Goal: Navigation & Orientation: Find specific page/section

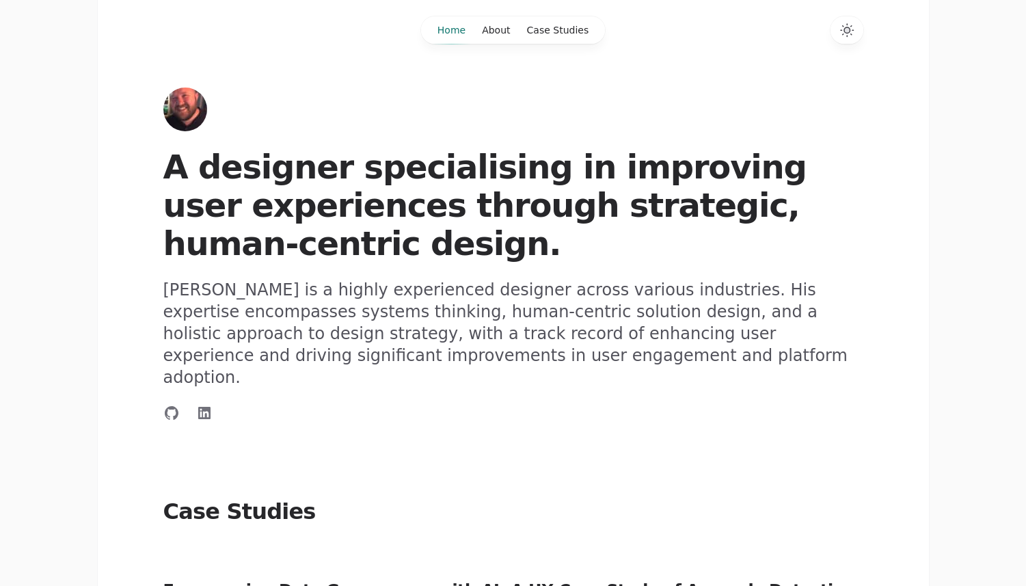
click at [846, 29] on icon "Switch to dark theme" at bounding box center [847, 30] width 6 height 6
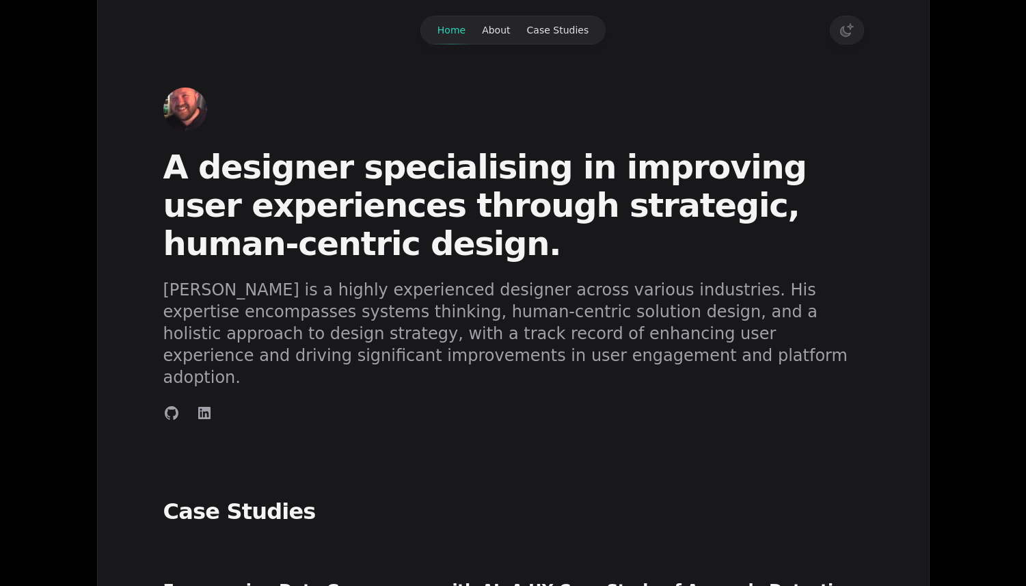
click at [846, 29] on icon "Switch to light theme" at bounding box center [847, 30] width 16 height 16
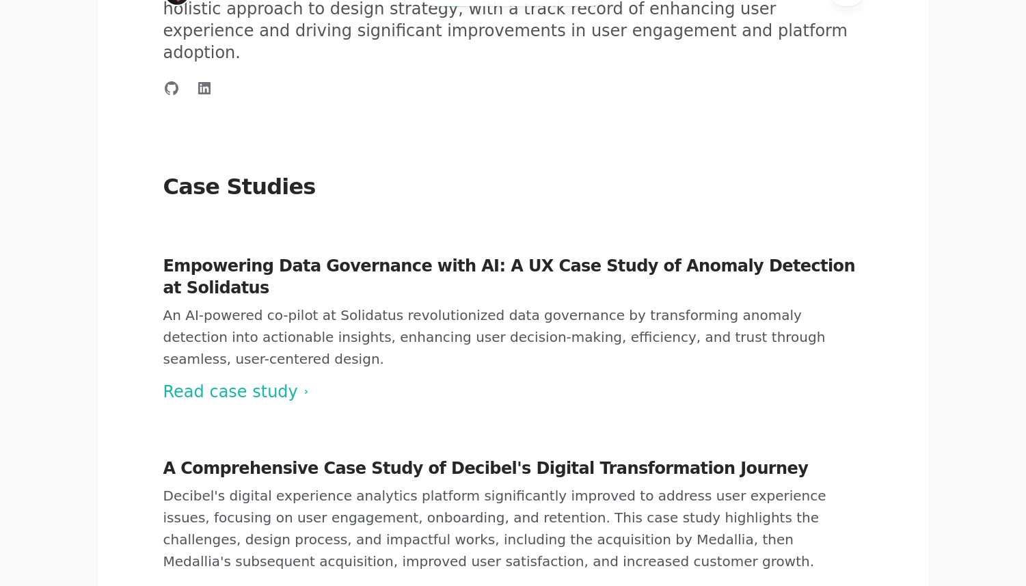
scroll to position [375, 0]
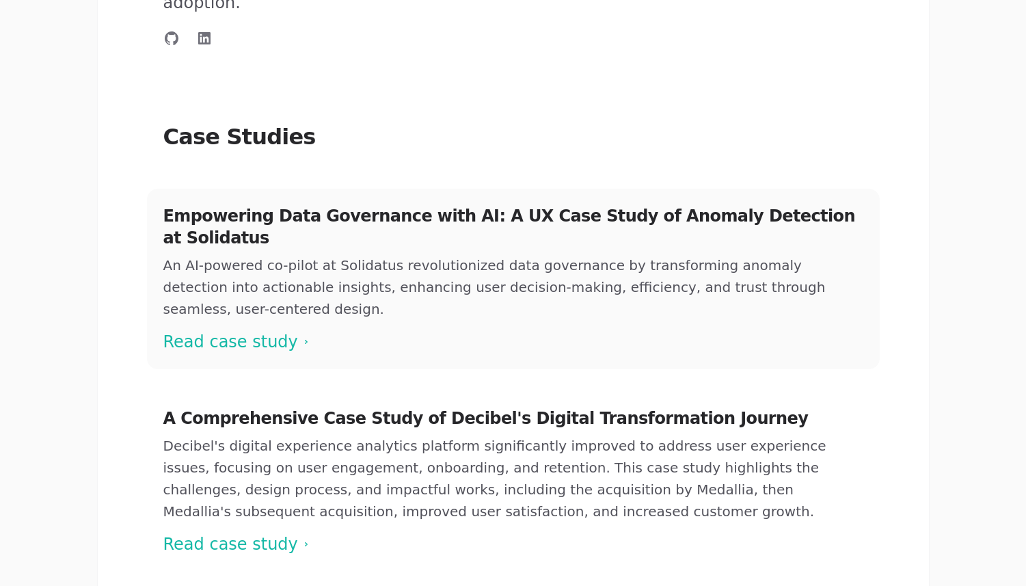
click at [215, 274] on span at bounding box center [513, 279] width 733 height 180
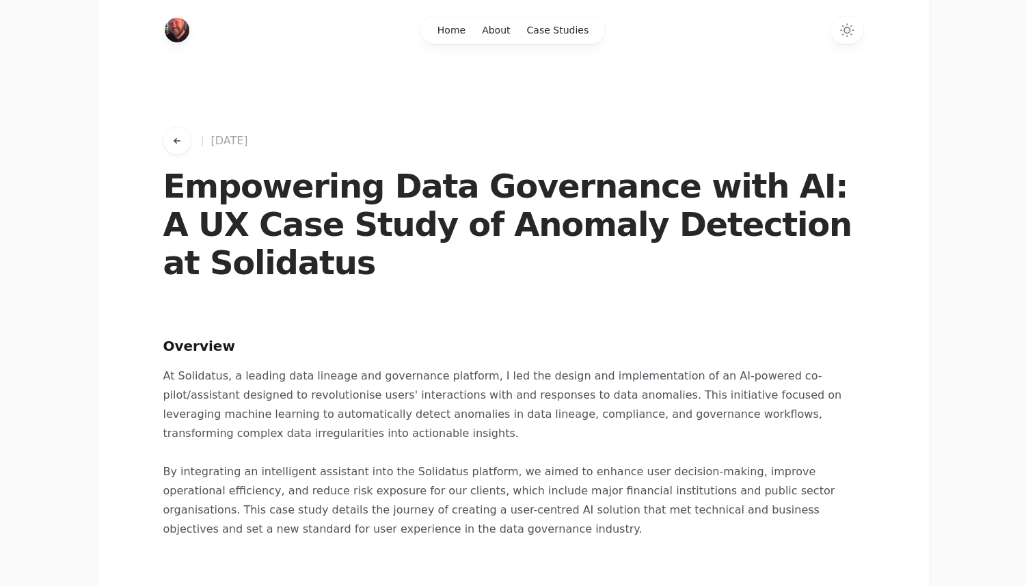
click at [176, 146] on icon "Go back to works" at bounding box center [177, 140] width 11 height 11
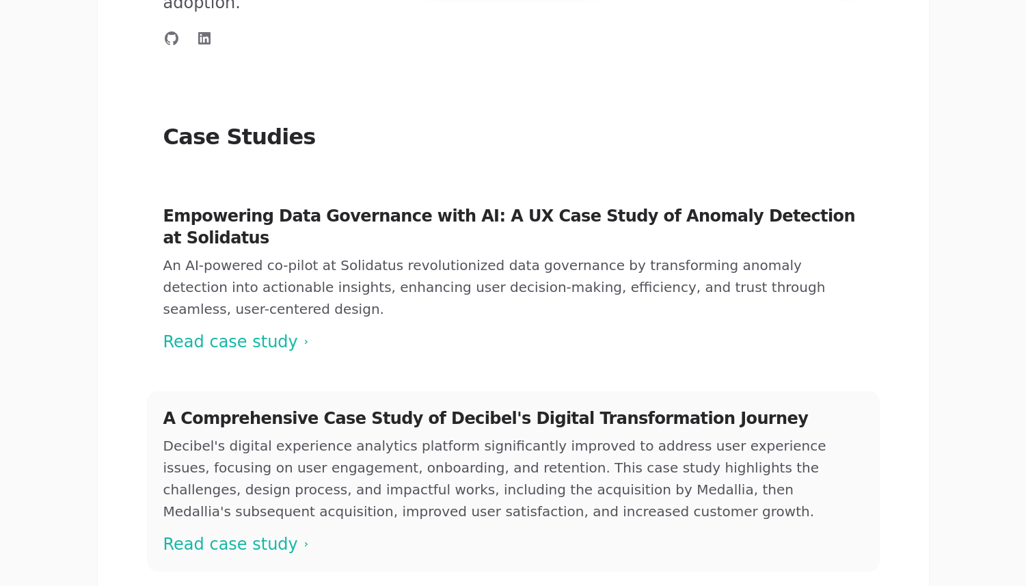
scroll to position [488, 0]
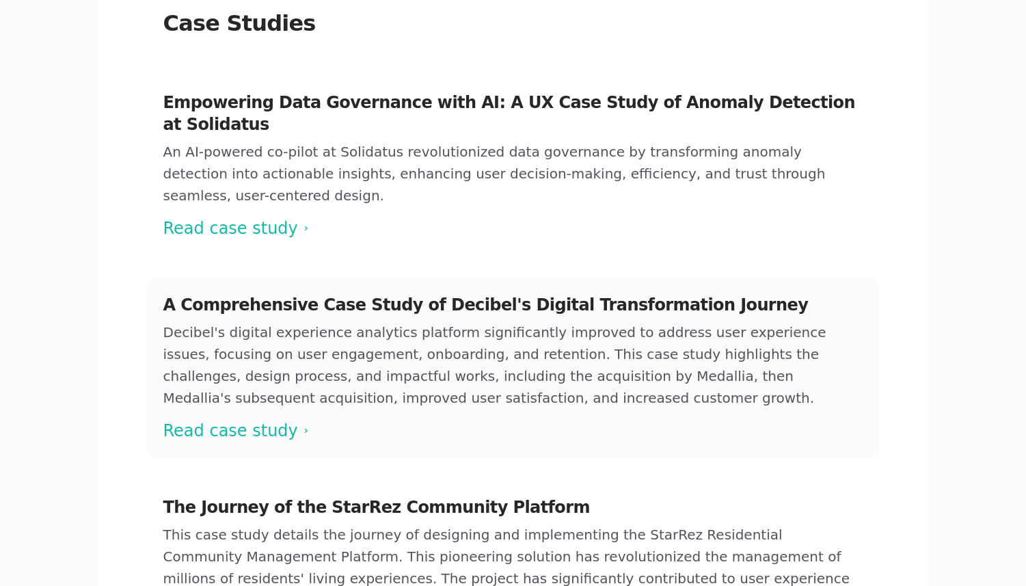
click at [230, 363] on span at bounding box center [513, 368] width 733 height 180
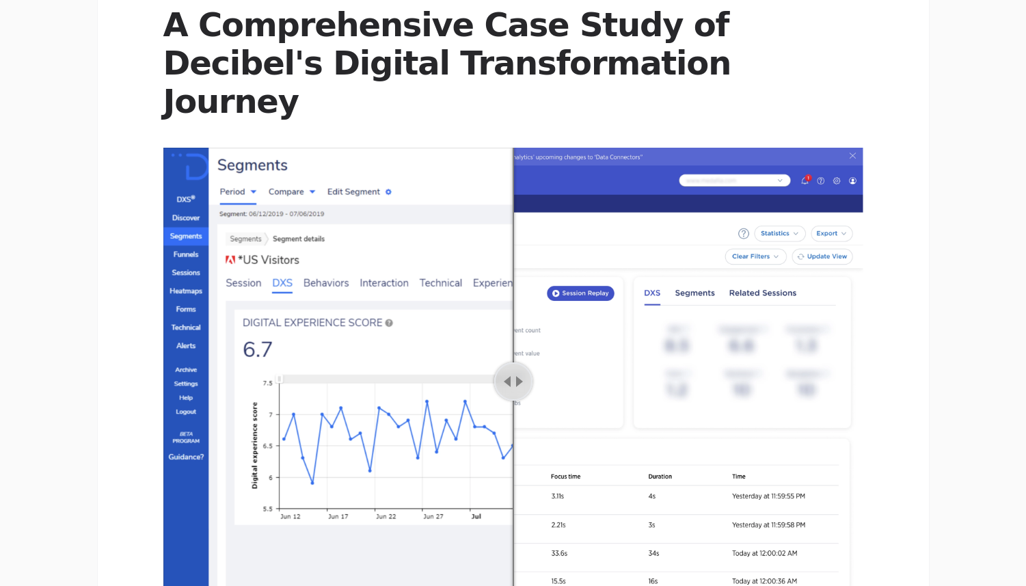
scroll to position [224, 0]
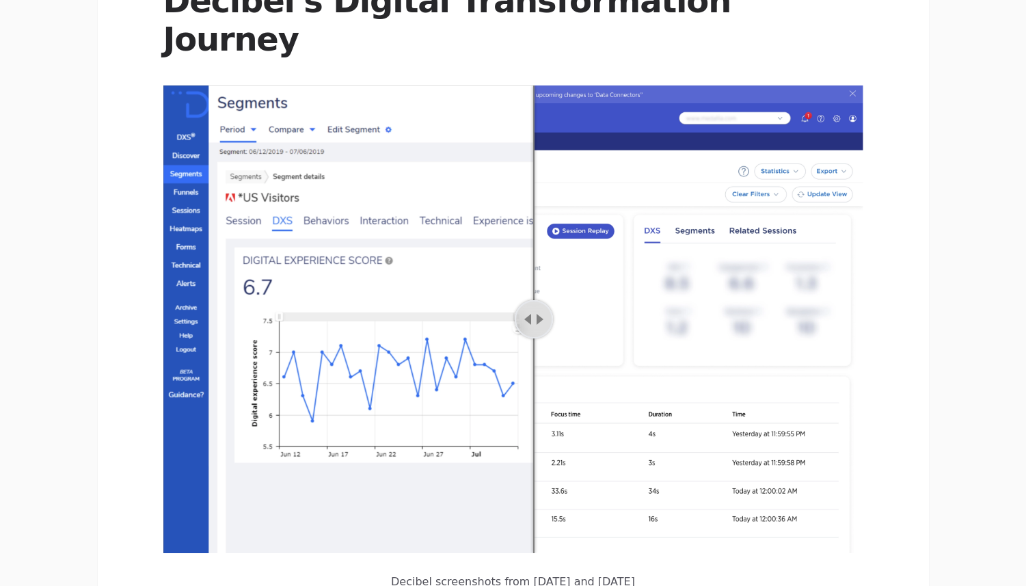
click at [534, 300] on div "Adjust slider position" at bounding box center [534, 319] width 38 height 38
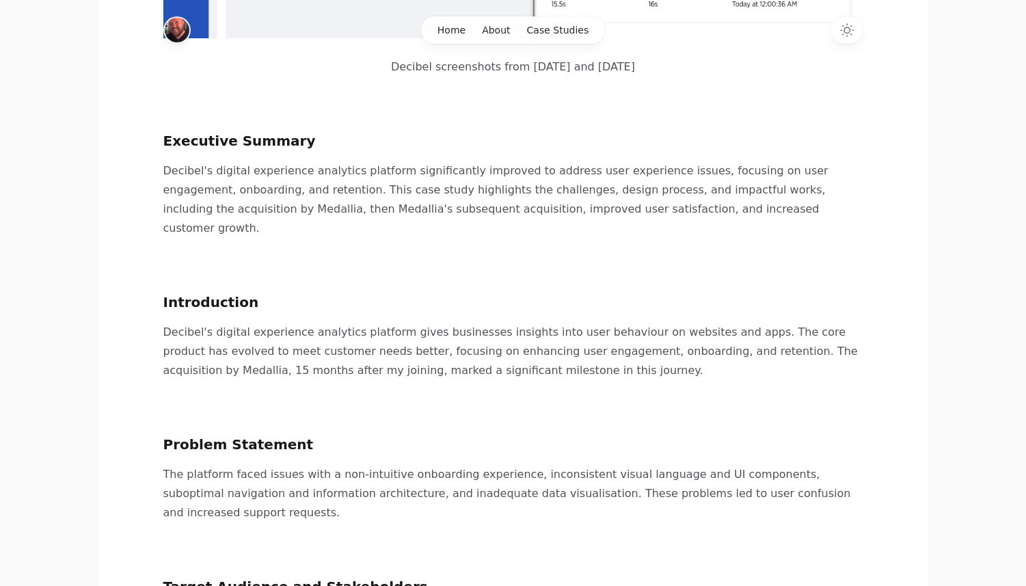
scroll to position [716, 0]
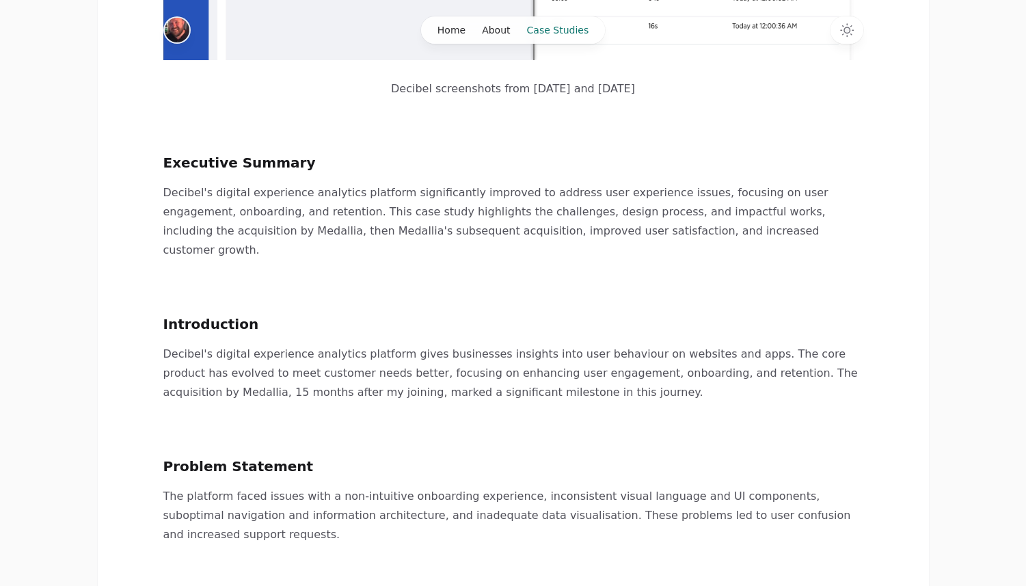
click at [557, 29] on link "Case Studies" at bounding box center [558, 29] width 79 height 27
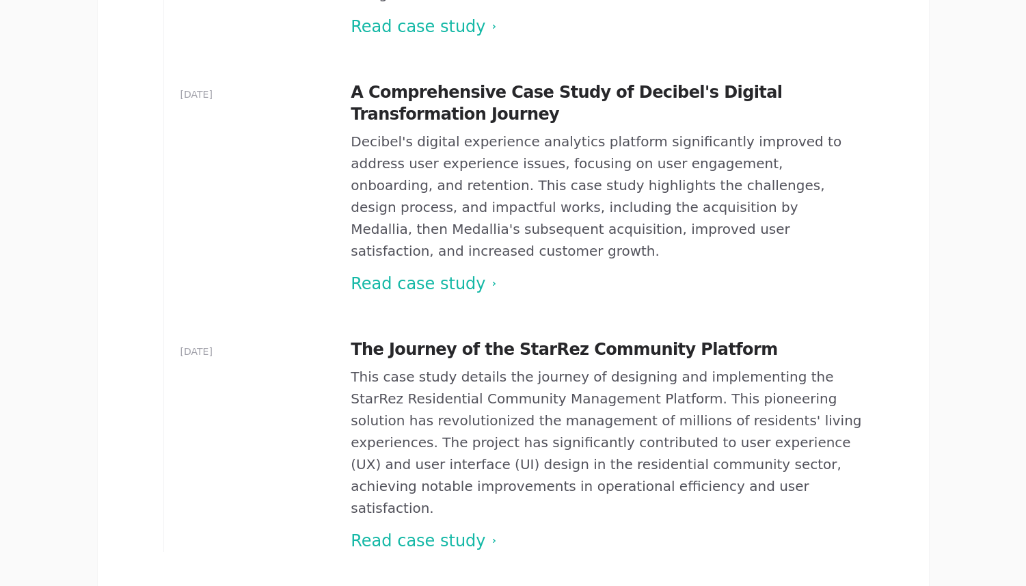
scroll to position [615, 0]
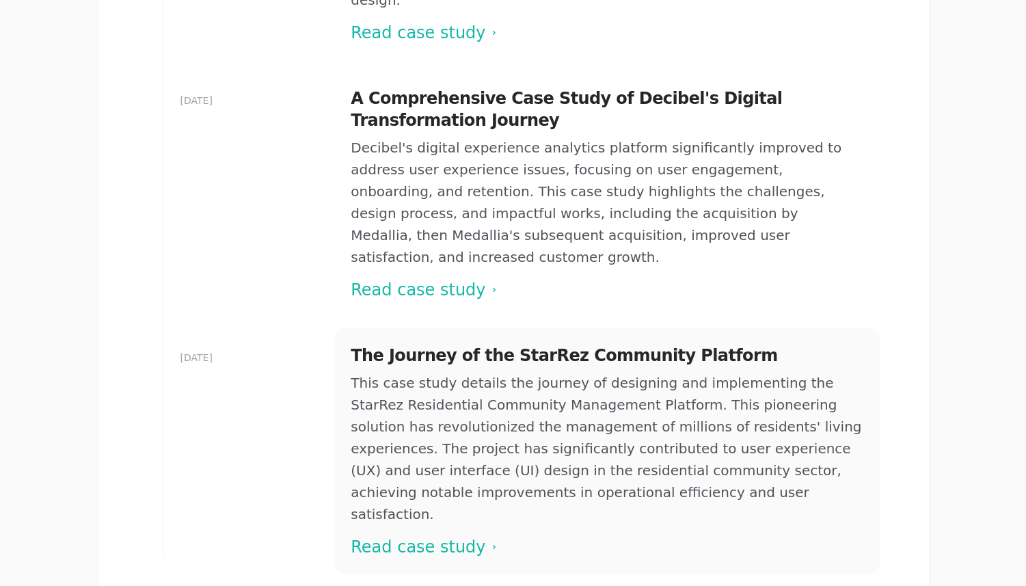
click at [414, 417] on span at bounding box center [606, 451] width 545 height 246
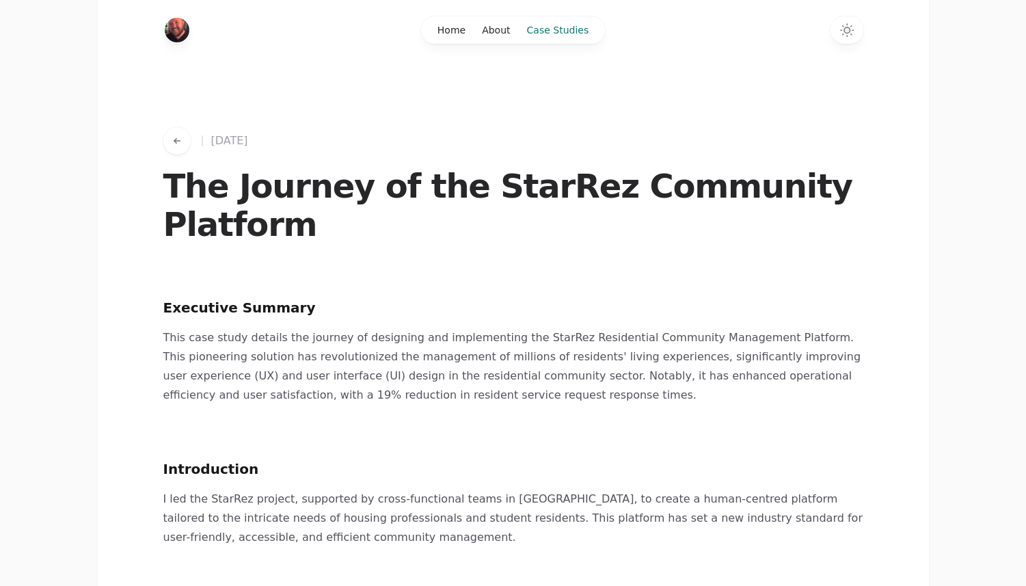
click at [567, 30] on link "Case Studies" at bounding box center [558, 29] width 79 height 27
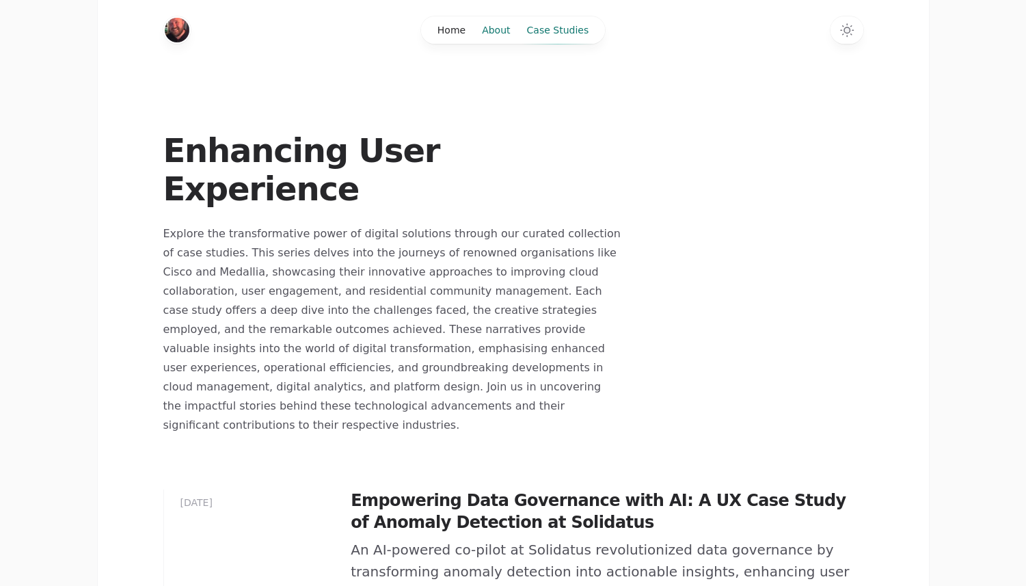
click at [496, 30] on link "About" at bounding box center [496, 29] width 44 height 27
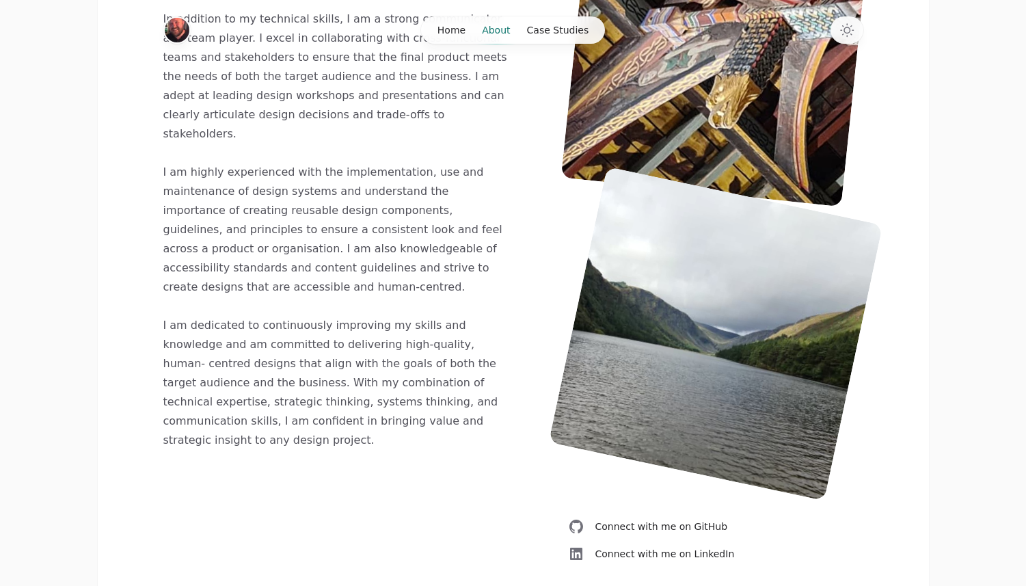
scroll to position [355, 0]
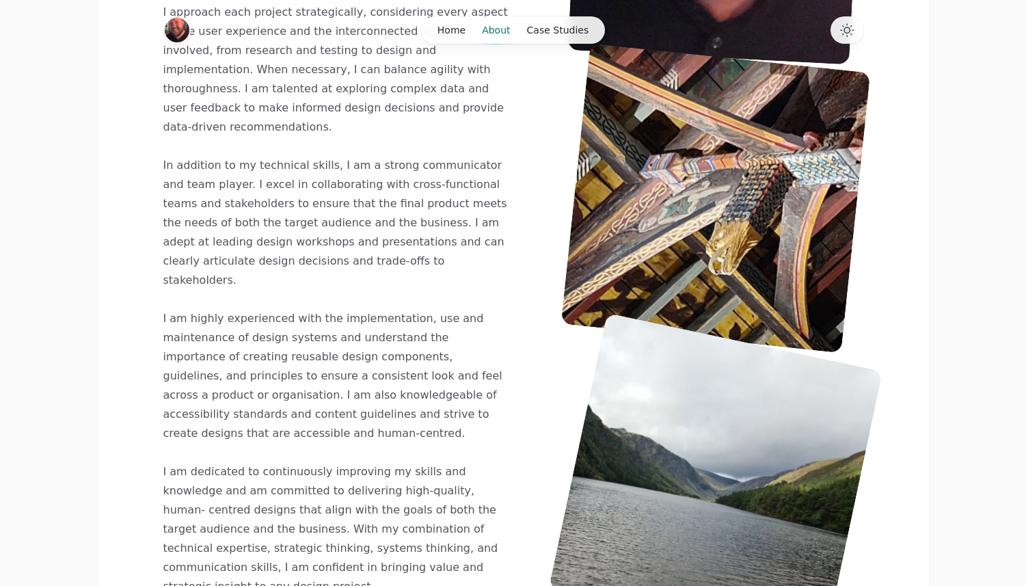
click at [847, 31] on icon "Switch to dark theme" at bounding box center [847, 30] width 6 height 6
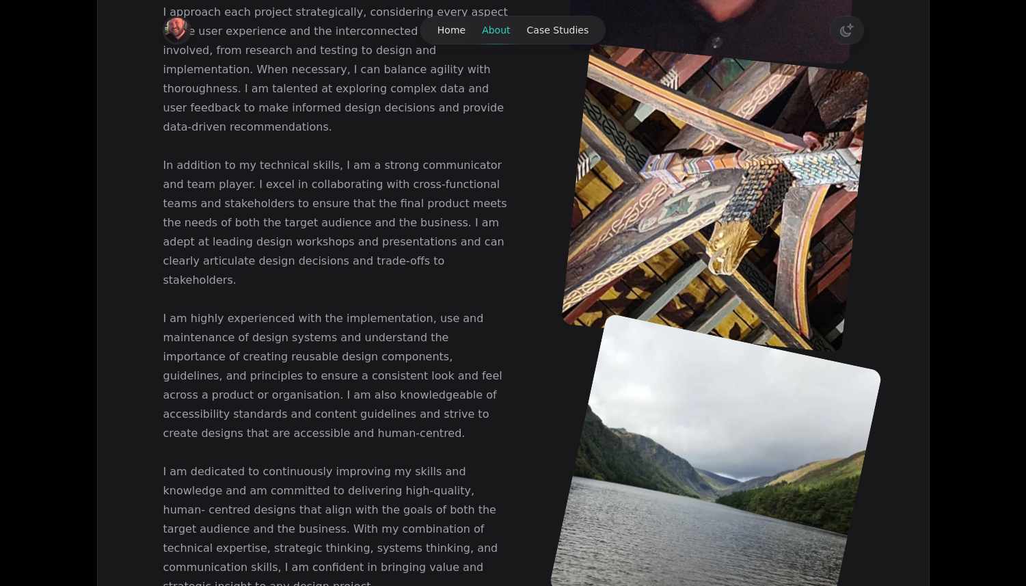
click at [847, 31] on icon "Switch to light theme" at bounding box center [847, 30] width 16 height 16
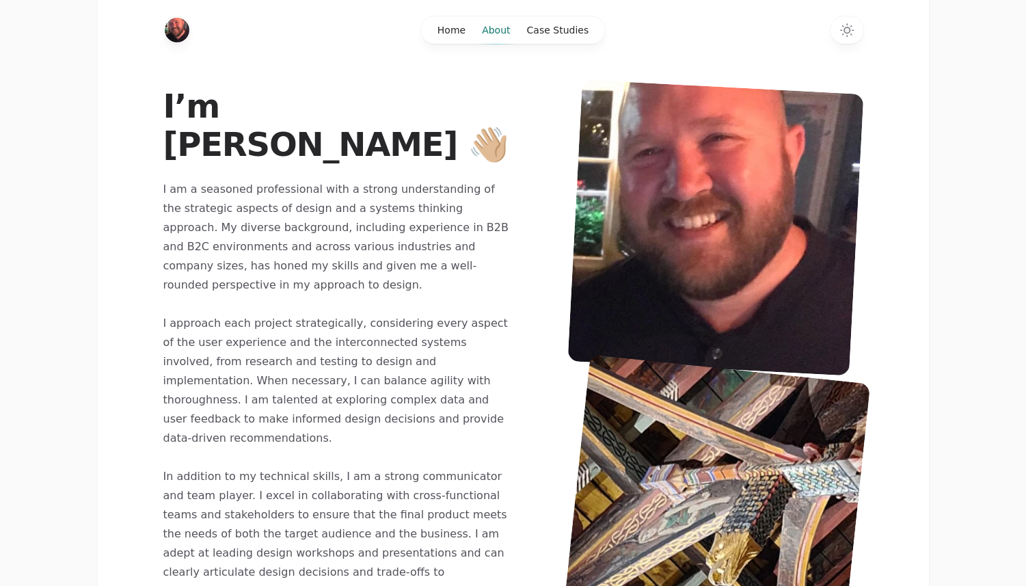
scroll to position [0, 0]
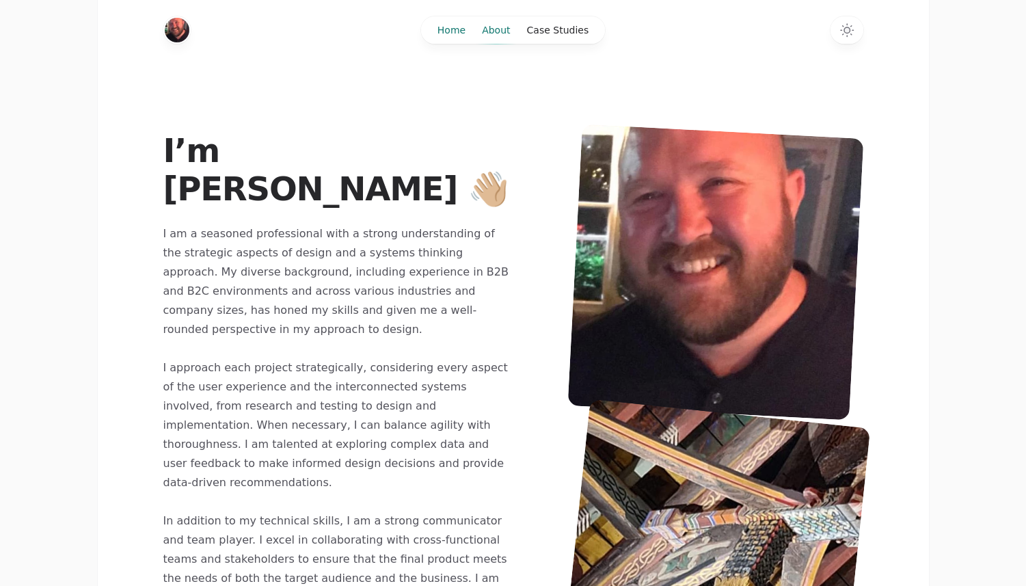
click at [467, 30] on link "Home" at bounding box center [451, 29] width 44 height 27
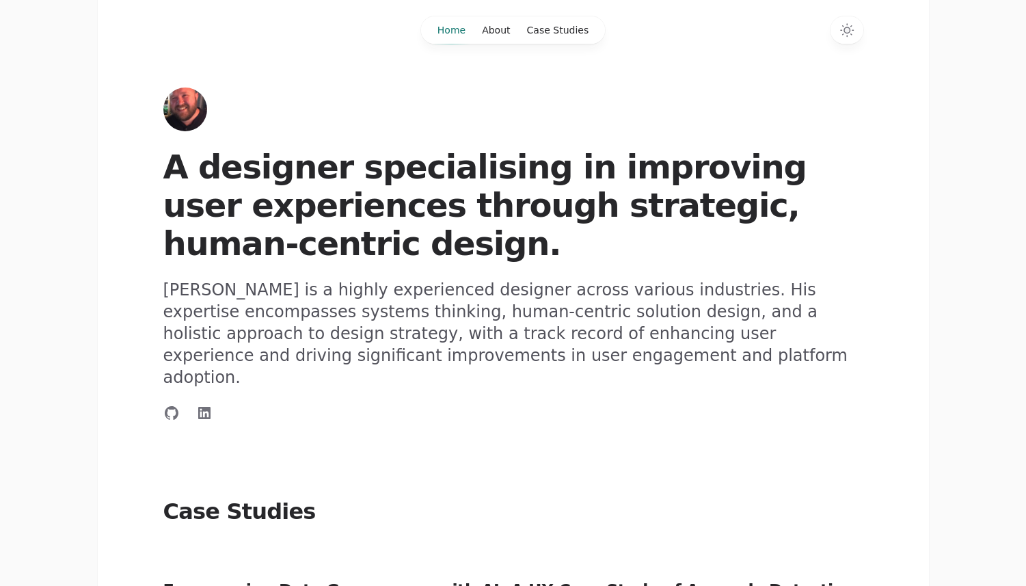
click at [184, 122] on img "Home" at bounding box center [185, 110] width 44 height 44
click at [498, 31] on link "About" at bounding box center [496, 29] width 44 height 27
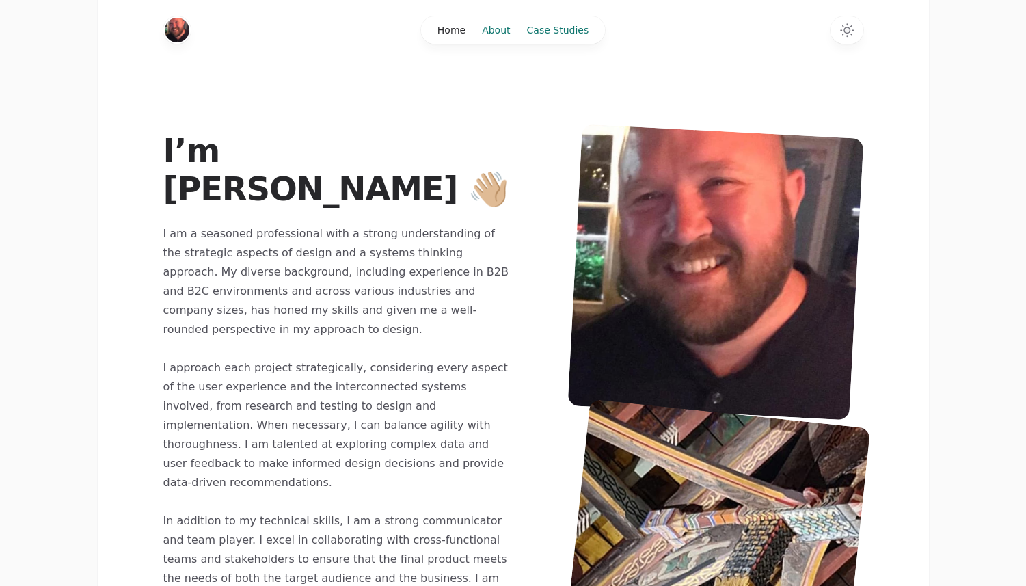
click at [573, 31] on link "Case Studies" at bounding box center [558, 29] width 79 height 27
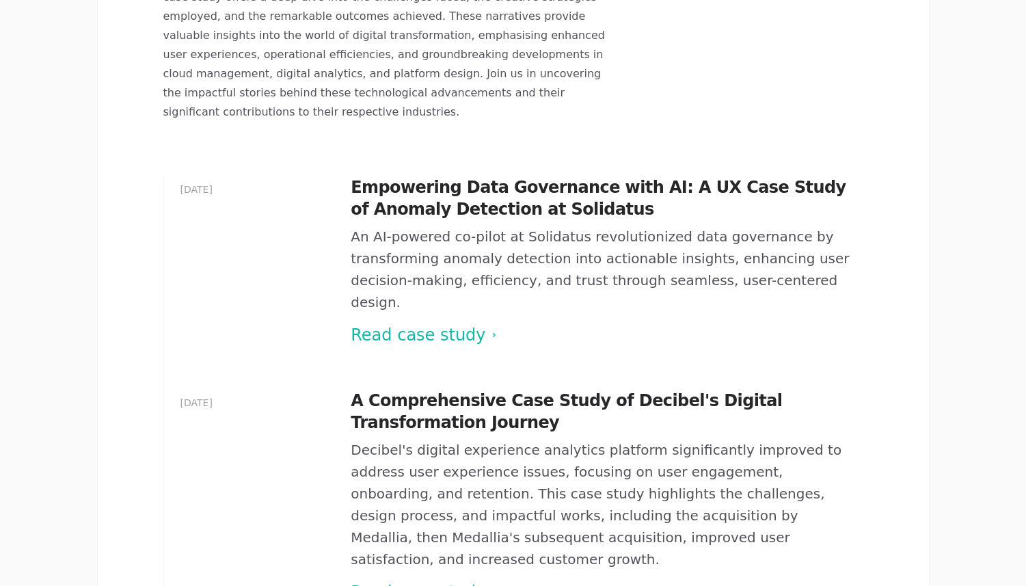
scroll to position [640, 0]
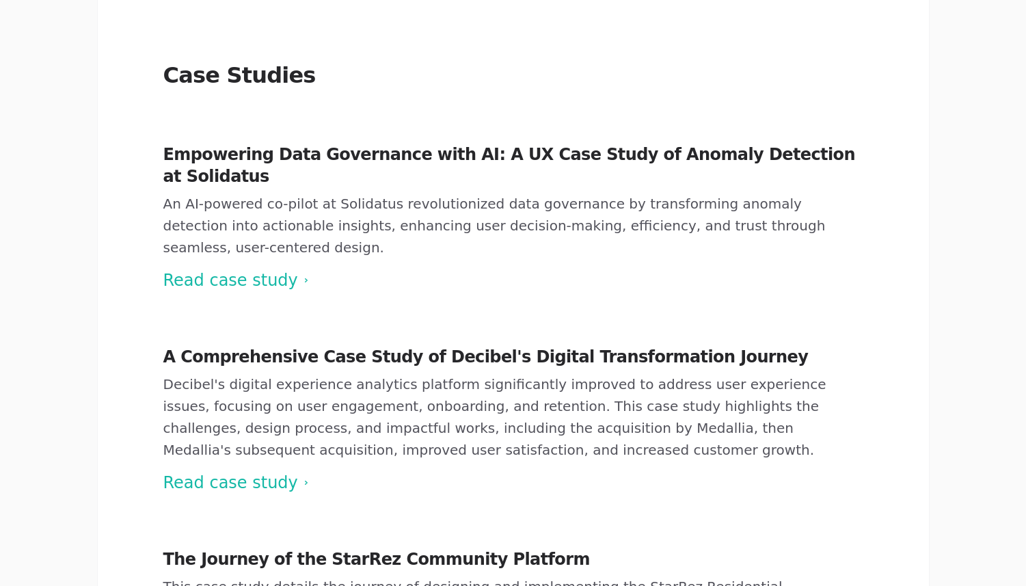
scroll to position [656, 0]
